Goal: Use online tool/utility: Utilize a website feature to perform a specific function

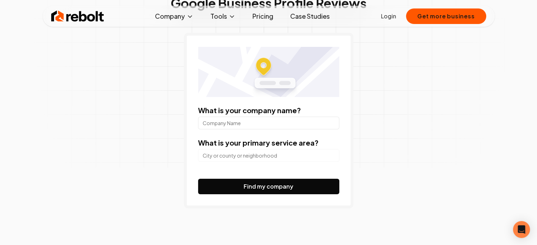
scroll to position [78, 0]
click at [253, 119] on input "What is your company name?" at bounding box center [268, 123] width 141 height 13
paste input "Amalfi Pizza & Pasta Tarneit"
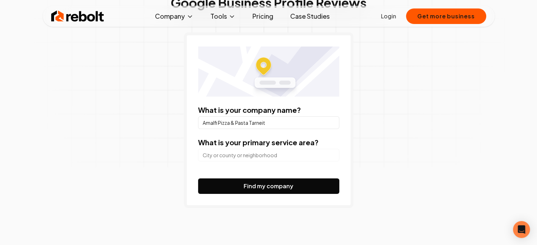
click at [253, 121] on input "Amalfi Pizza & Pasta Tarneit" at bounding box center [268, 123] width 141 height 13
type input "Amalfi Pizza & Pasta"
click at [236, 155] on input "search" at bounding box center [268, 155] width 141 height 13
paste input "Tarneit"
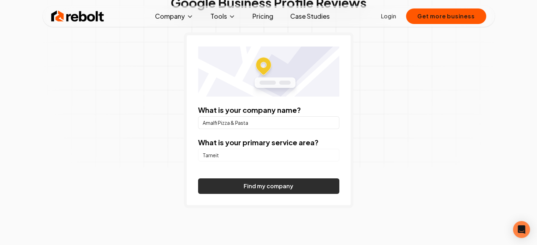
click at [250, 184] on button "Find my company" at bounding box center [268, 187] width 141 height 16
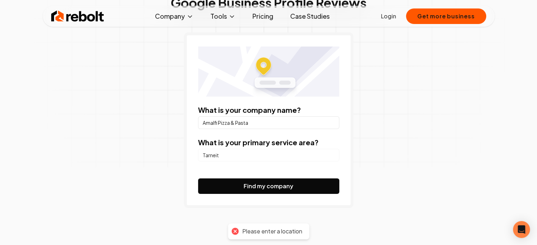
click at [238, 159] on input "Tarneit" at bounding box center [268, 155] width 141 height 13
type input "Tarneit"
click at [198, 179] on button "Find my company" at bounding box center [268, 187] width 141 height 16
click at [271, 154] on input "Tarneit" at bounding box center [268, 155] width 141 height 13
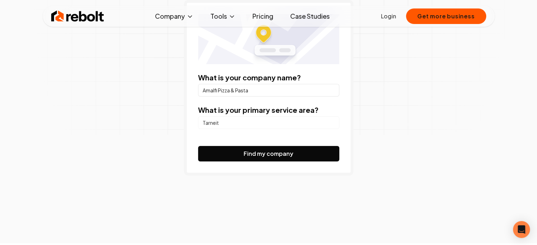
scroll to position [117, 0]
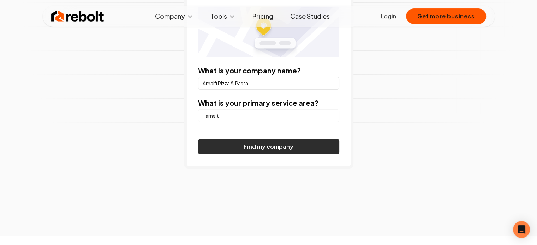
click at [282, 142] on button "Find my company" at bounding box center [268, 147] width 141 height 16
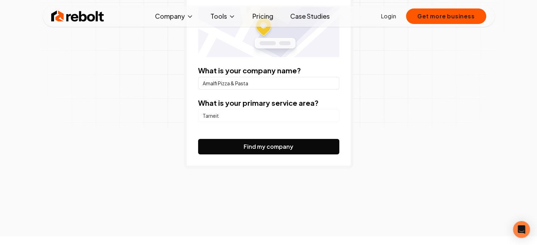
click at [302, 118] on input "Tarneit" at bounding box center [268, 115] width 141 height 13
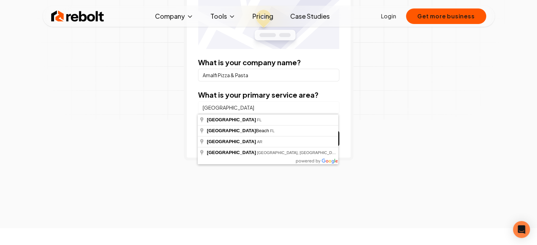
scroll to position [128, 0]
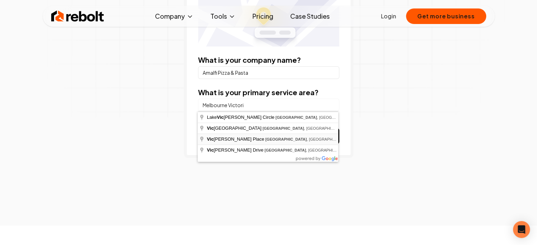
type input "Melbourne Victoria"
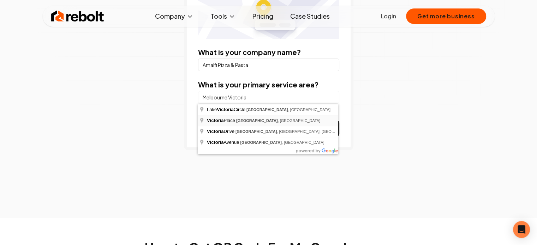
scroll to position [136, 0]
click at [260, 94] on input "Melbourne Victoria" at bounding box center [268, 97] width 141 height 13
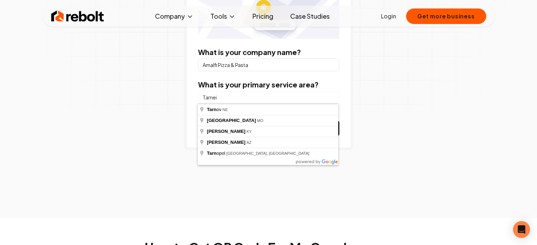
type input "Tarneit"
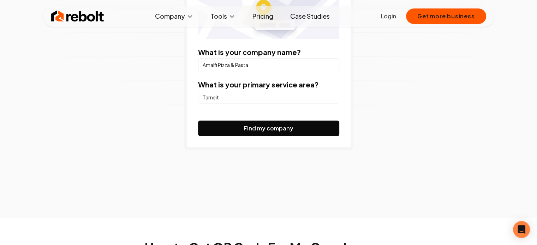
click at [267, 99] on input "Tarneit" at bounding box center [268, 97] width 141 height 13
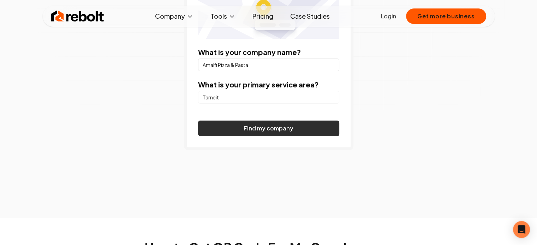
click at [268, 130] on button "Find my company" at bounding box center [268, 129] width 141 height 16
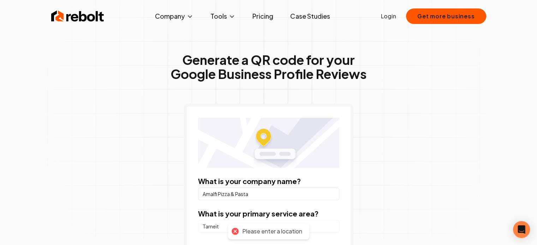
scroll to position [0, 0]
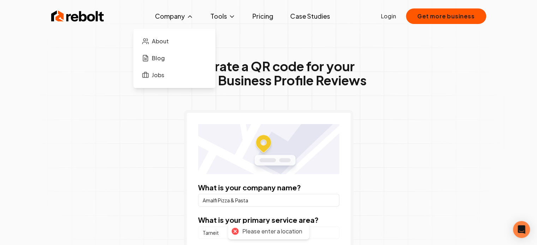
click at [178, 12] on button "Company" at bounding box center [174, 16] width 50 height 14
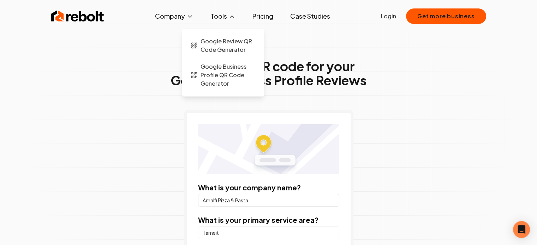
click at [218, 21] on button "Tools" at bounding box center [223, 16] width 36 height 14
click at [221, 63] on span "Google Business Profile QR Code Generator" at bounding box center [228, 75] width 55 height 25
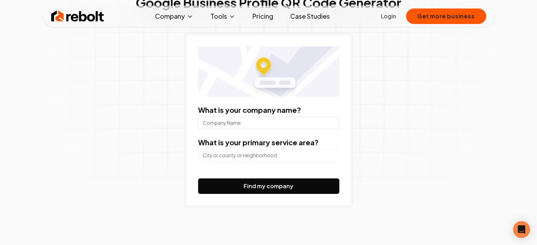
scroll to position [68, 0]
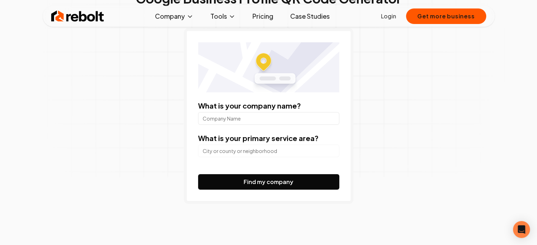
click at [234, 113] on input "What is your company name?" at bounding box center [268, 118] width 141 height 13
